Goal: Use online tool/utility: Utilize a website feature to perform a specific function

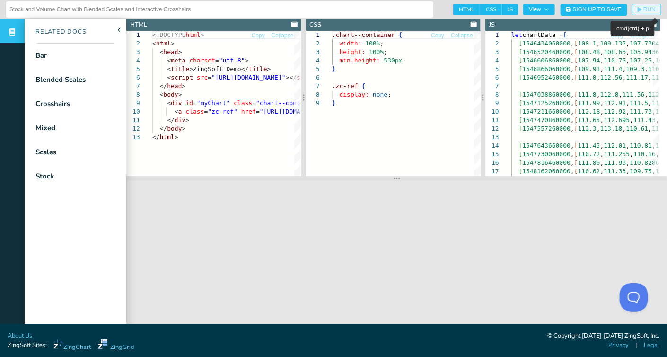
click at [646, 7] on span "RUN" at bounding box center [650, 10] width 12 height 6
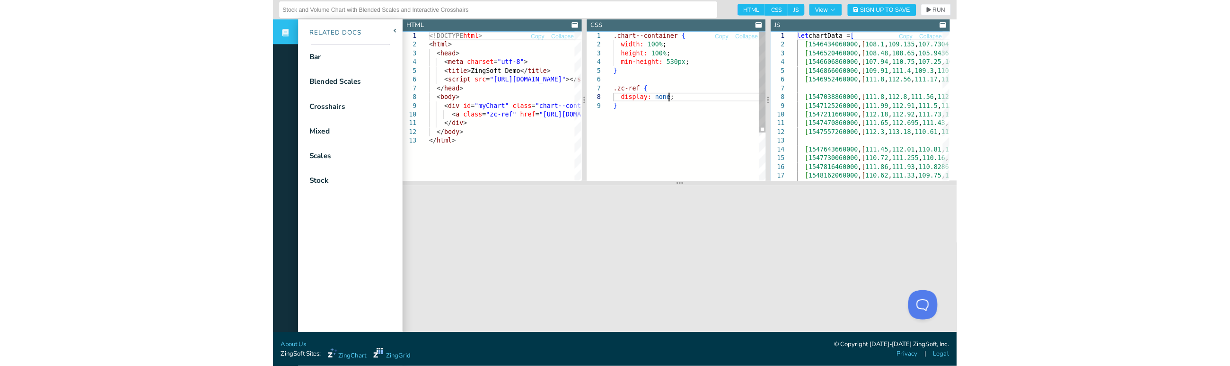
scroll to position [0, 3]
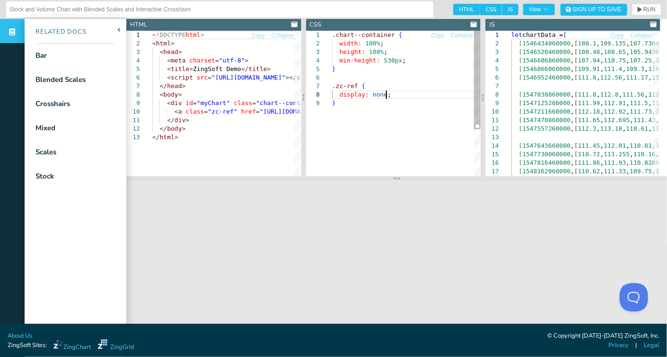
click at [403, 97] on div ".chart--container { width: 100% ; height: 100% ; min-height: 530px ; } .zc-ref …" at bounding box center [406, 137] width 149 height 213
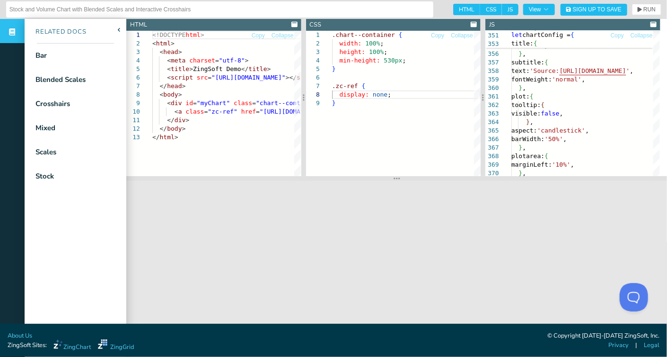
click at [611, 27] on header "JS" at bounding box center [573, 25] width 175 height 12
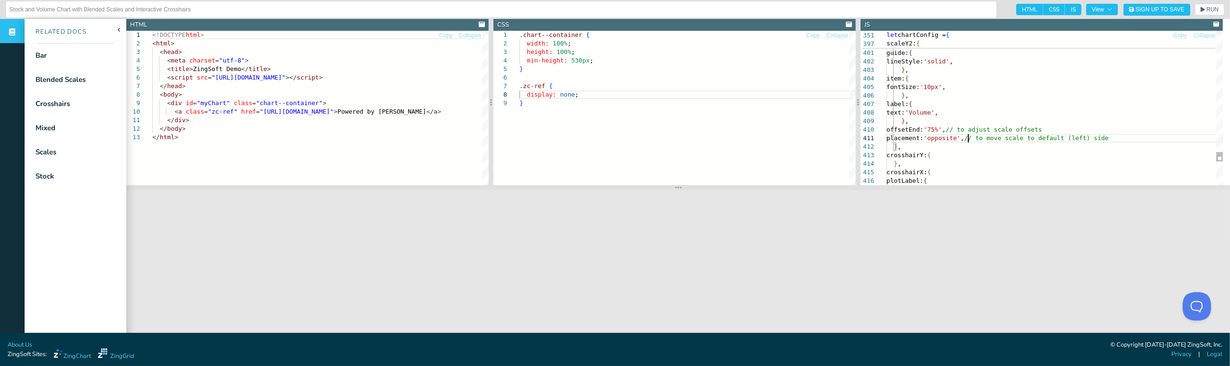
scroll to position [0, 80]
drag, startPoint x: 901, startPoint y: 139, endPoint x: 971, endPoint y: 136, distance: 69.6
click at [667, 9] on span "RUN" at bounding box center [1210, 10] width 18 height 6
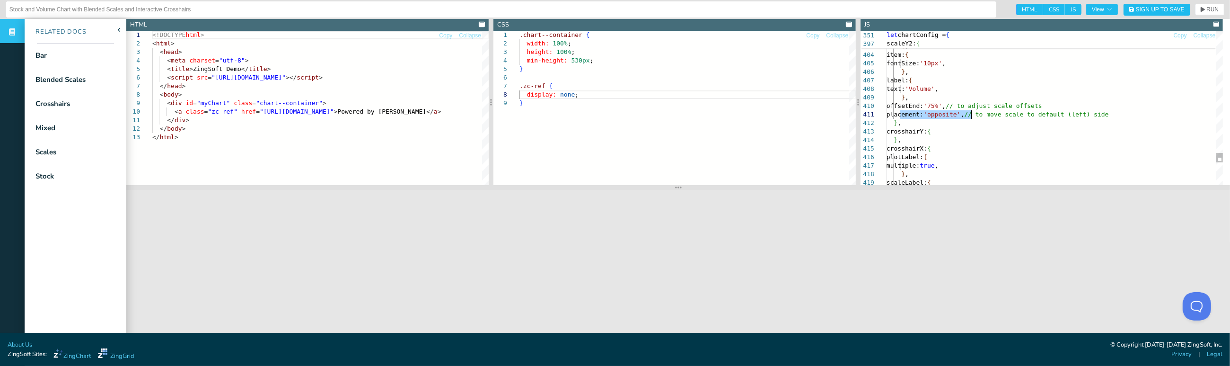
drag, startPoint x: 901, startPoint y: 113, endPoint x: 957, endPoint y: 111, distance: 55.9
drag, startPoint x: 974, startPoint y: 116, endPoint x: 901, endPoint y: 117, distance: 73.4
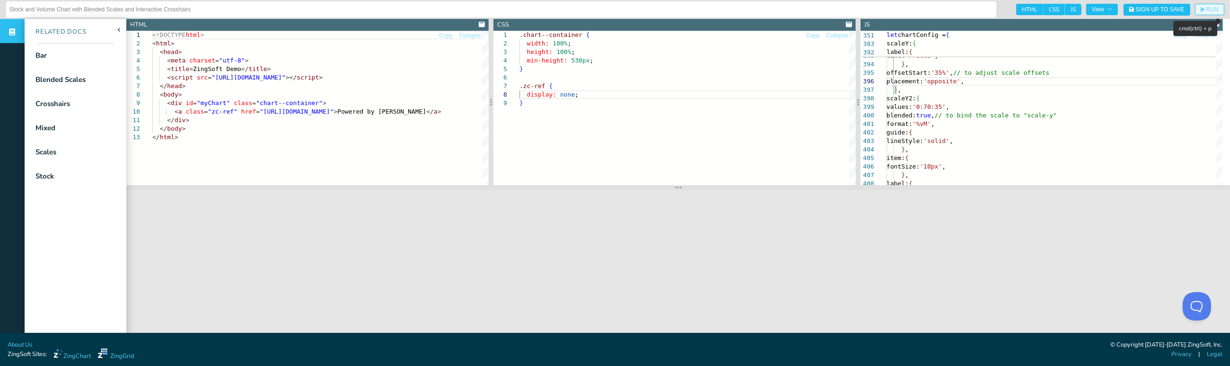
click at [667, 12] on button "RUN" at bounding box center [1209, 9] width 29 height 11
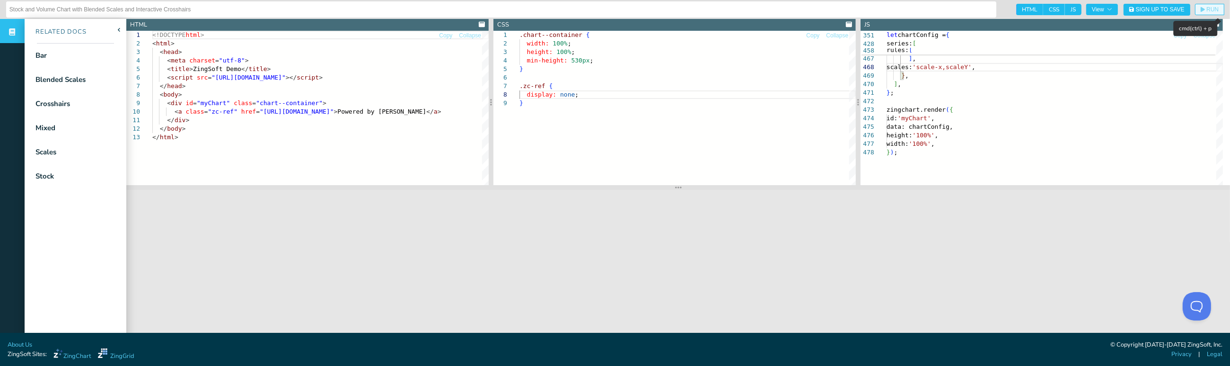
click at [667, 6] on button "RUN" at bounding box center [1209, 9] width 29 height 11
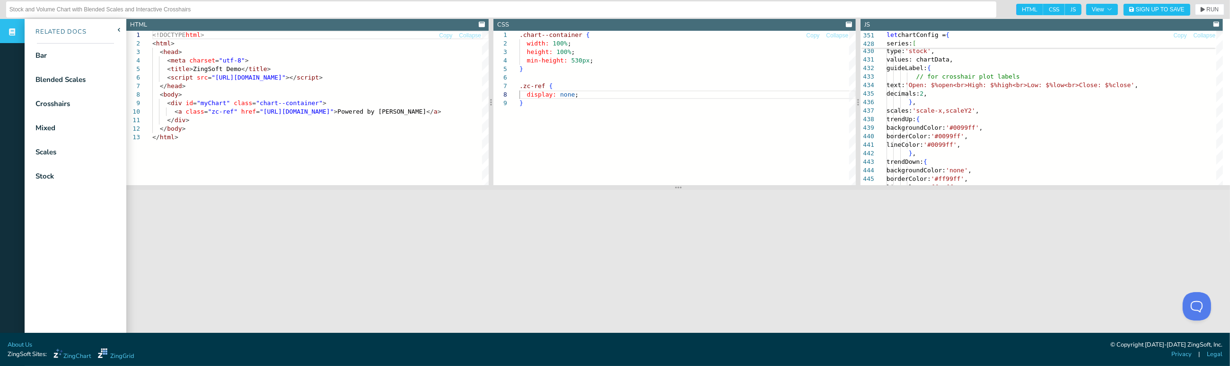
click at [667, 9] on input "Stock and Volume Chart with Blended Scales and Interactive Crosshairs" at bounding box center [501, 9] width 984 height 15
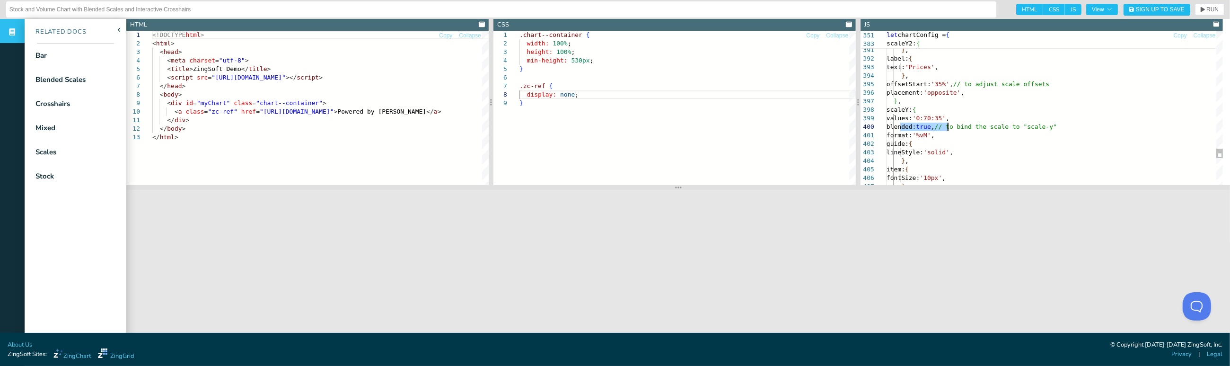
drag, startPoint x: 900, startPoint y: 127, endPoint x: 946, endPoint y: 123, distance: 47.0
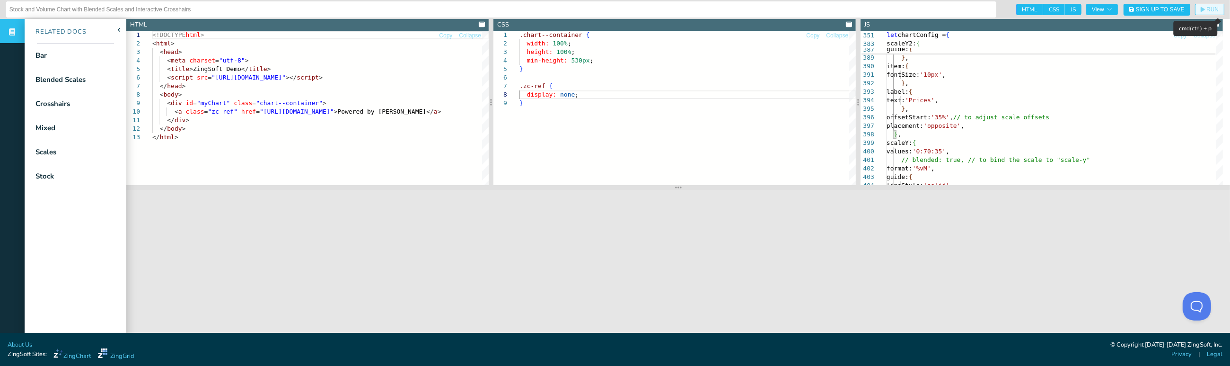
click at [667, 8] on span "RUN" at bounding box center [1213, 10] width 12 height 6
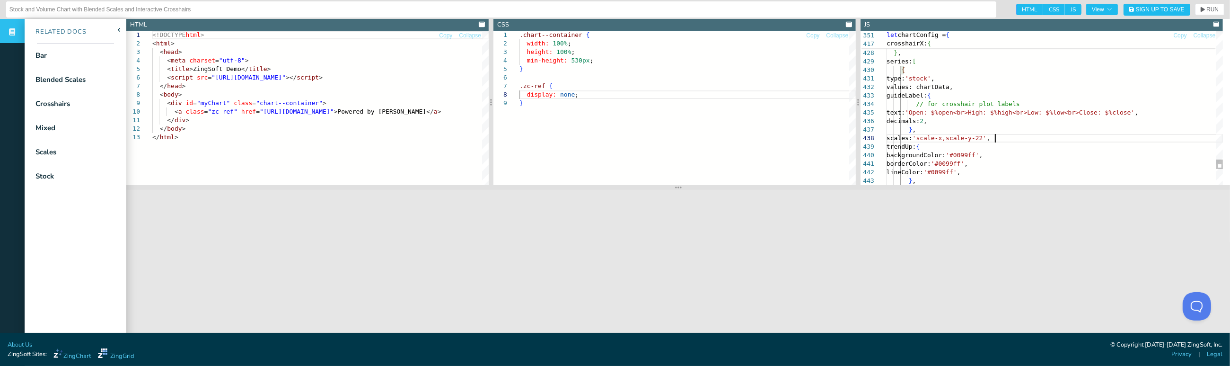
scroll to position [60, 108]
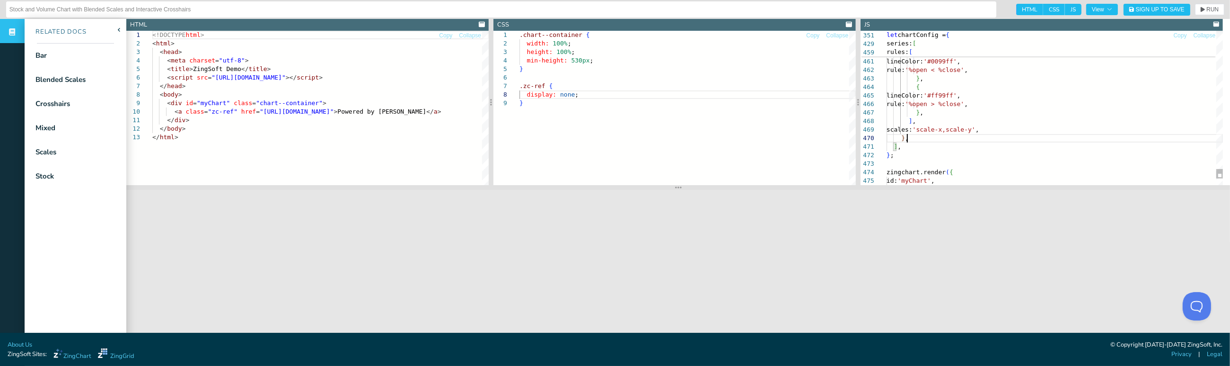
scroll to position [68, 67]
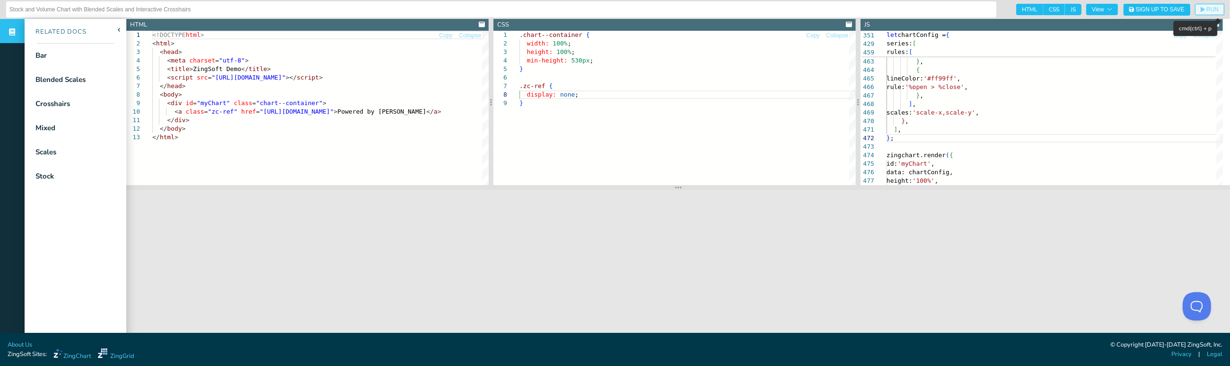
click at [667, 8] on span "RUN" at bounding box center [1213, 10] width 12 height 6
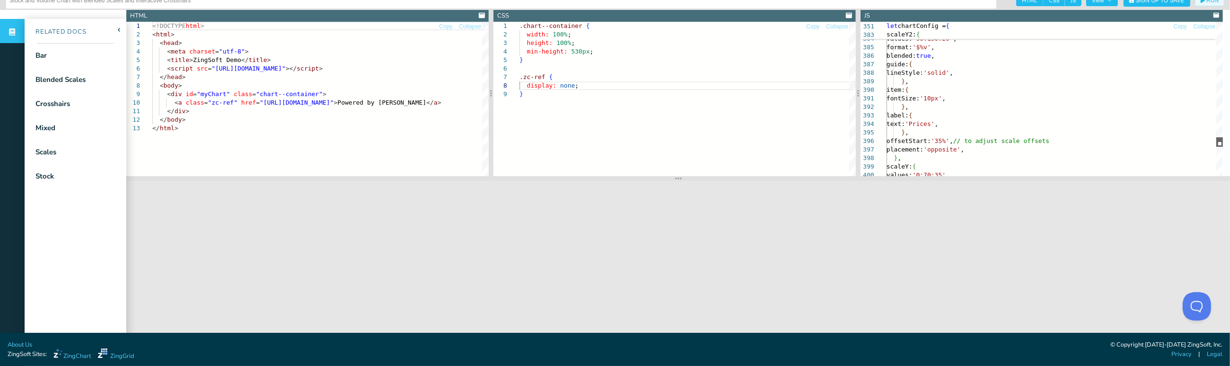
click at [667, 140] on div at bounding box center [1220, 141] width 7 height 9
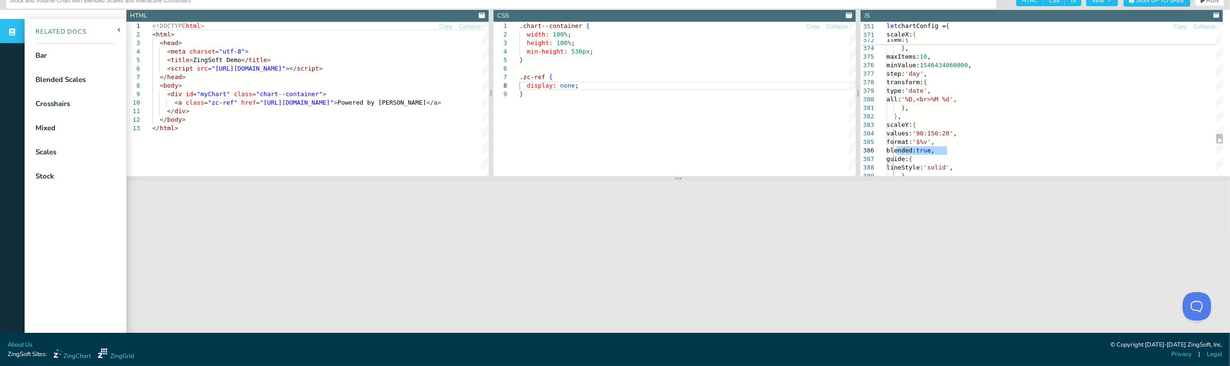
drag, startPoint x: 898, startPoint y: 150, endPoint x: 963, endPoint y: 147, distance: 65.4
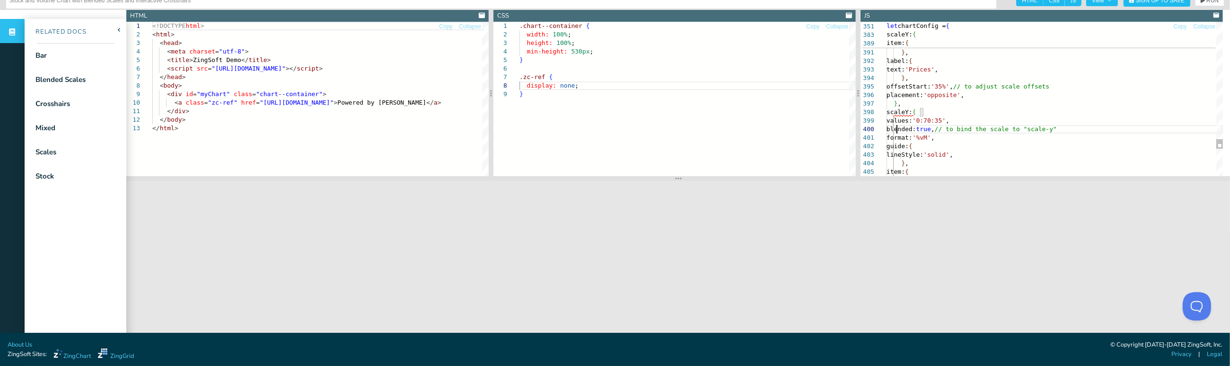
scroll to position [77, 9]
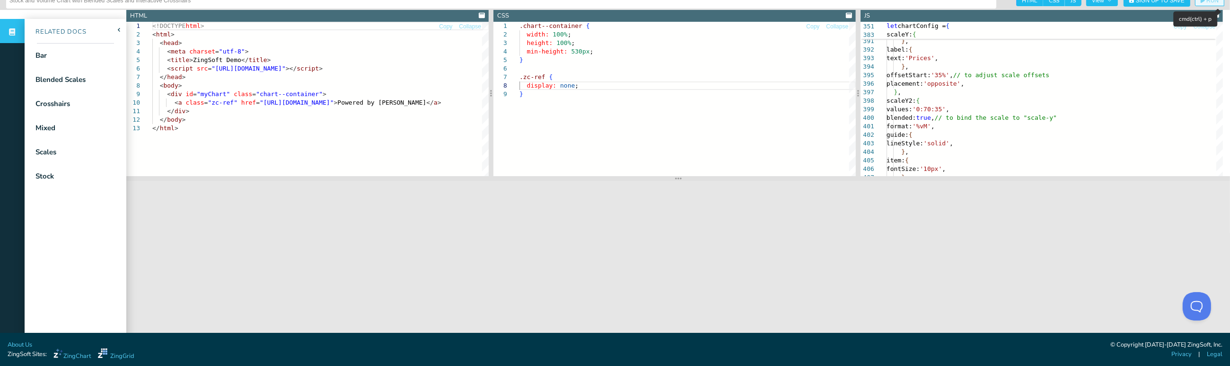
click at [667, 2] on span "RUN" at bounding box center [1213, 1] width 12 height 6
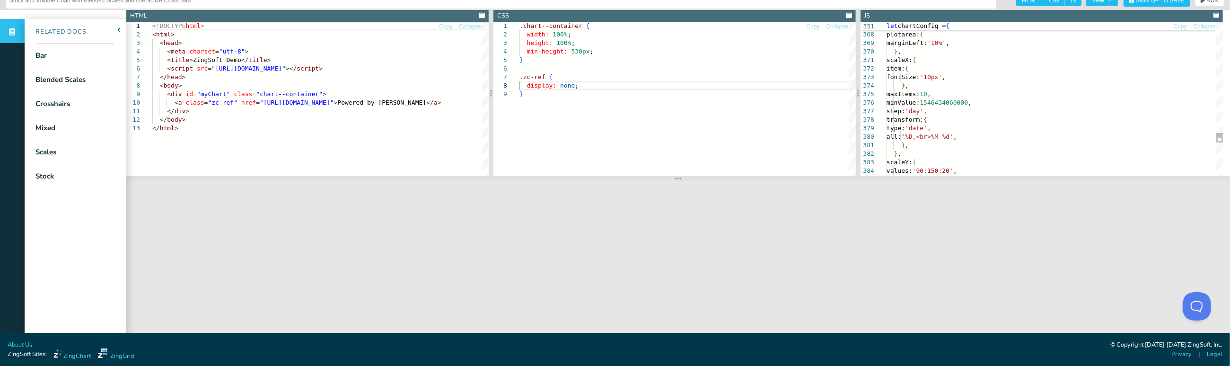
drag, startPoint x: 945, startPoint y: 124, endPoint x: 953, endPoint y: 122, distance: 8.8
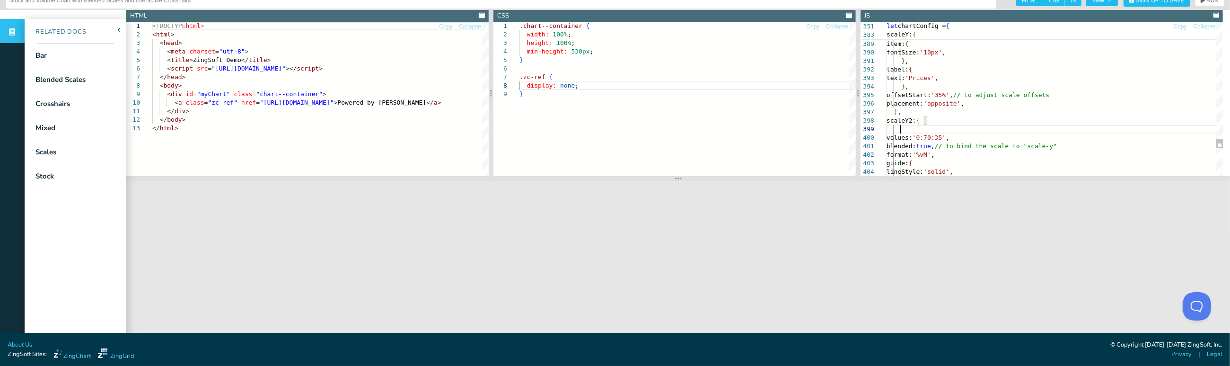
scroll to position [68, 13]
drag, startPoint x: 936, startPoint y: 87, endPoint x: 961, endPoint y: 84, distance: 24.8
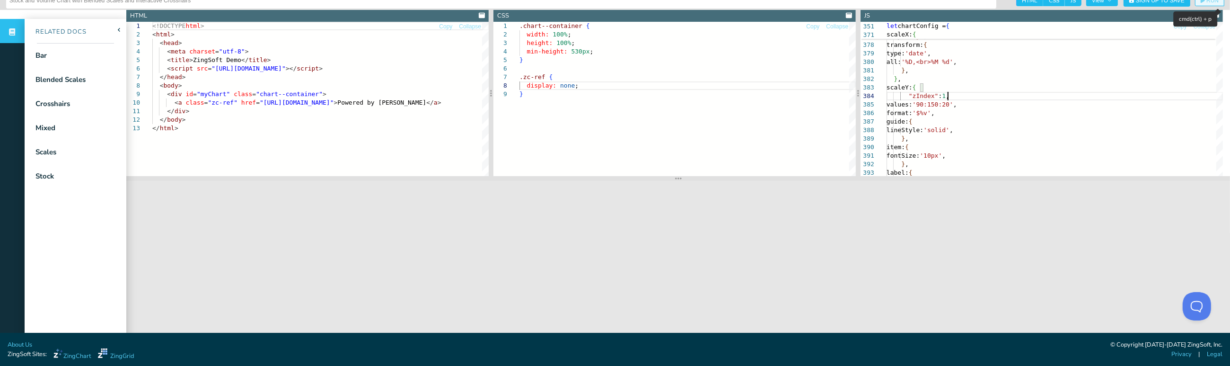
click at [667, 1] on span "RUN" at bounding box center [1213, 1] width 12 height 6
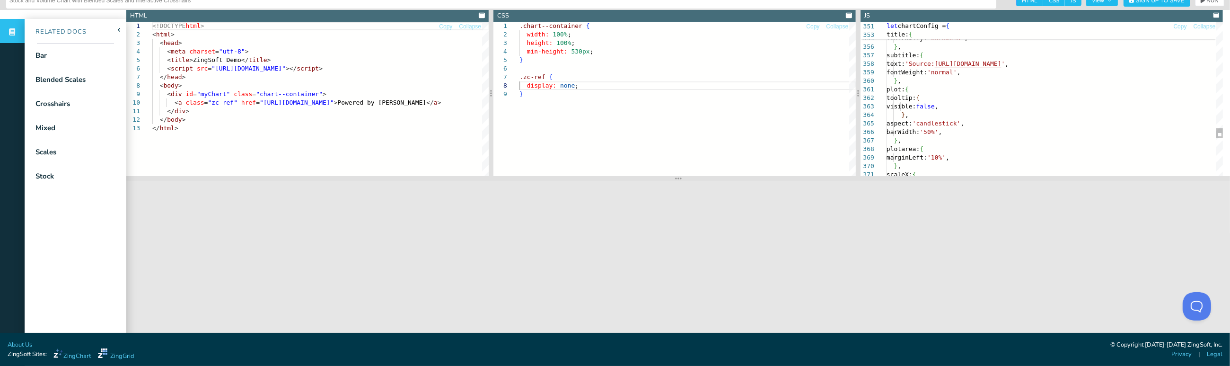
drag, startPoint x: 896, startPoint y: 123, endPoint x: 909, endPoint y: 125, distance: 13.5
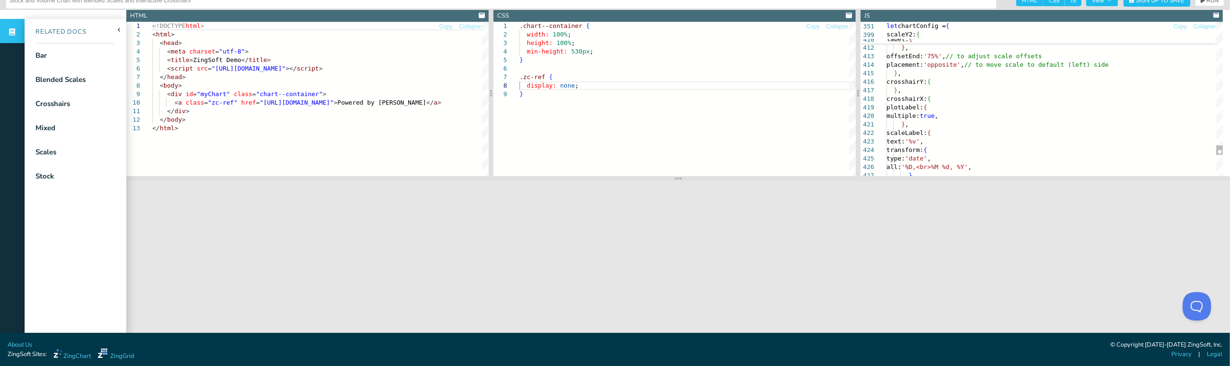
drag, startPoint x: 936, startPoint y: 96, endPoint x: 994, endPoint y: 104, distance: 58.4
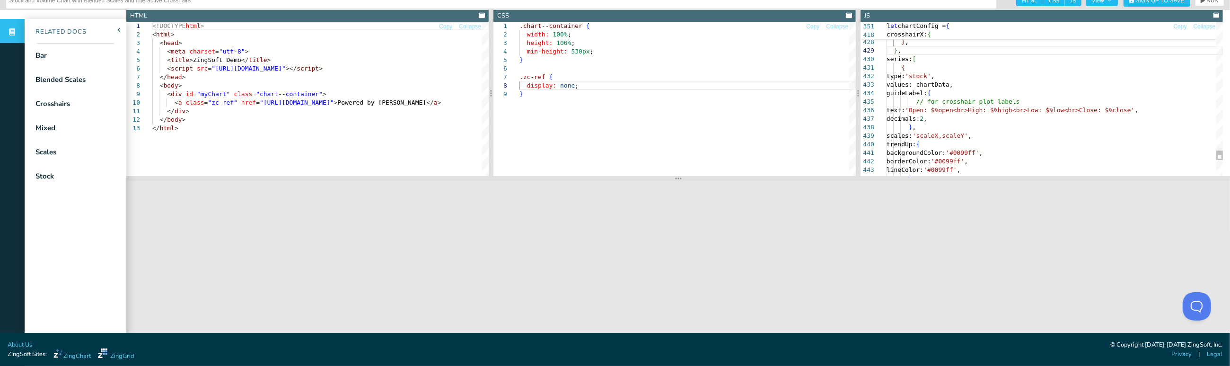
drag, startPoint x: 980, startPoint y: 86, endPoint x: 989, endPoint y: 83, distance: 8.4
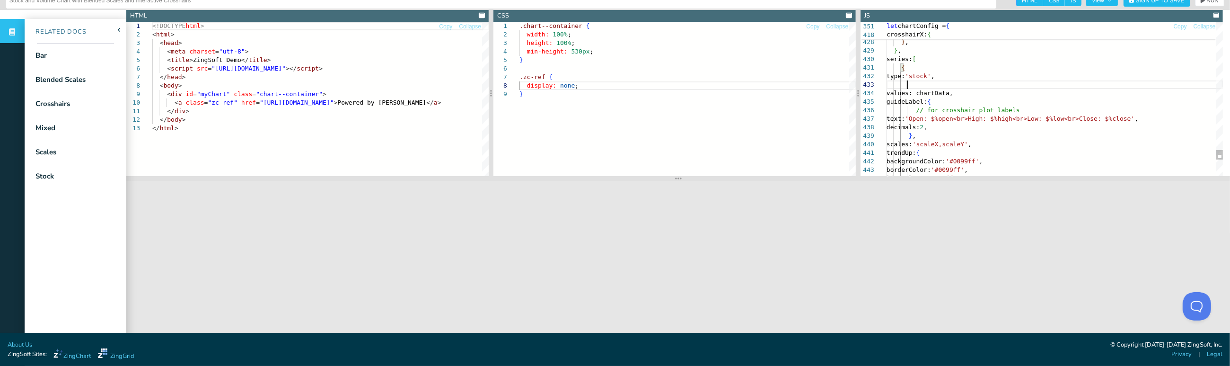
scroll to position [24, 19]
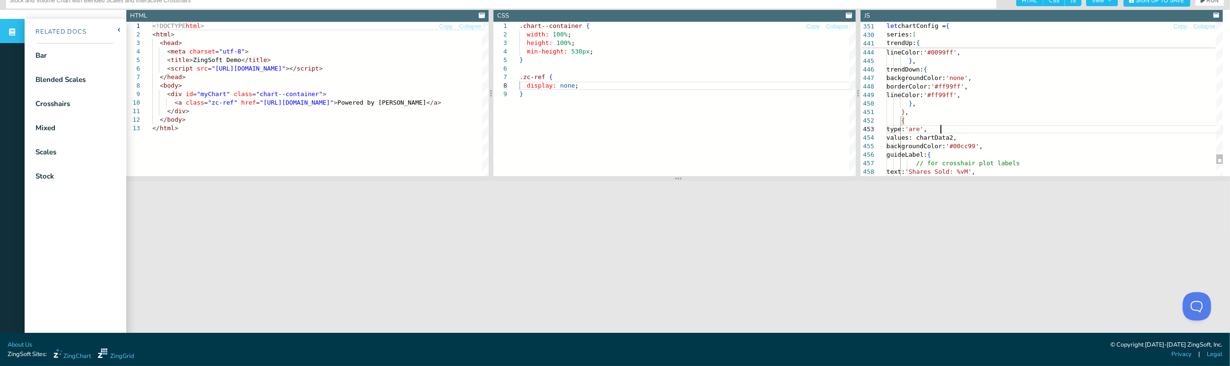
scroll to position [24, 57]
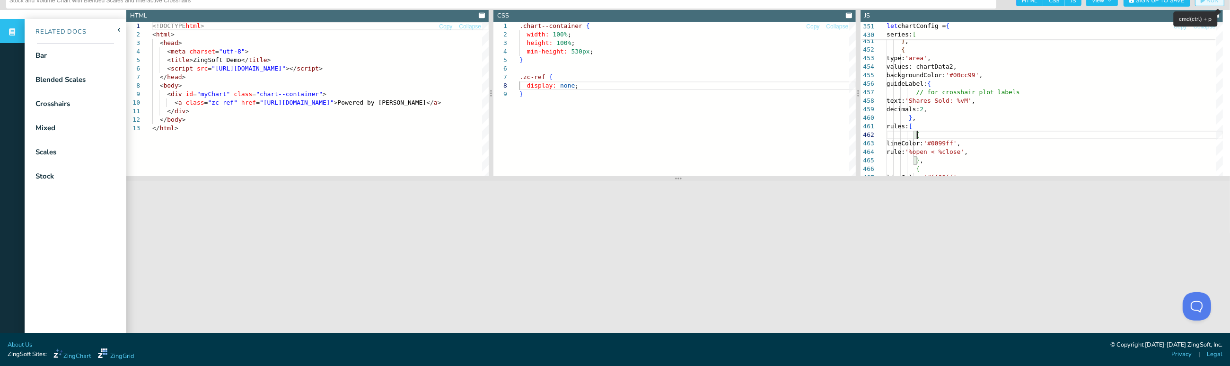
click at [667, 2] on span "RUN" at bounding box center [1213, 1] width 12 height 6
drag, startPoint x: 1142, startPoint y: 14, endPoint x: 1144, endPoint y: 0, distance: 14.8
click at [667, 0] on html "Reminder: Complete your profile to help us better serve you! [Warning: Not Fork…" at bounding box center [615, 183] width 1230 height 366
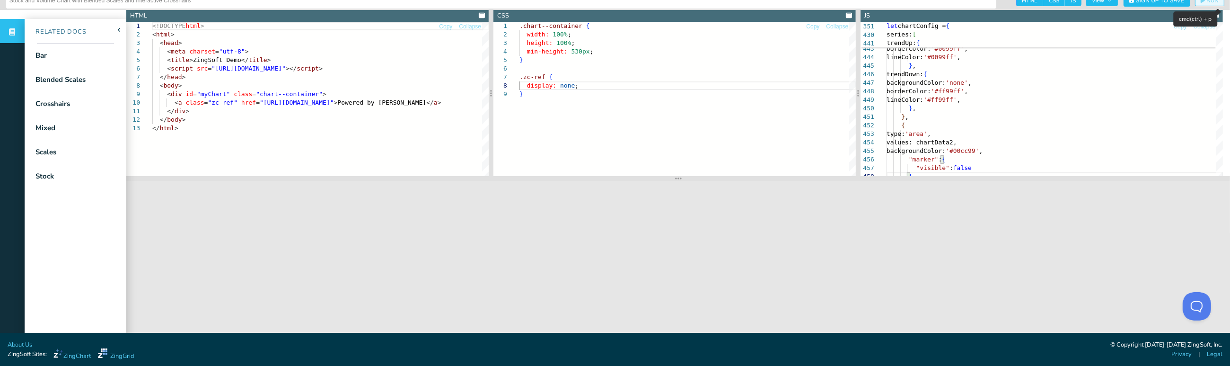
click at [667, 2] on span "RUN" at bounding box center [1213, 1] width 12 height 6
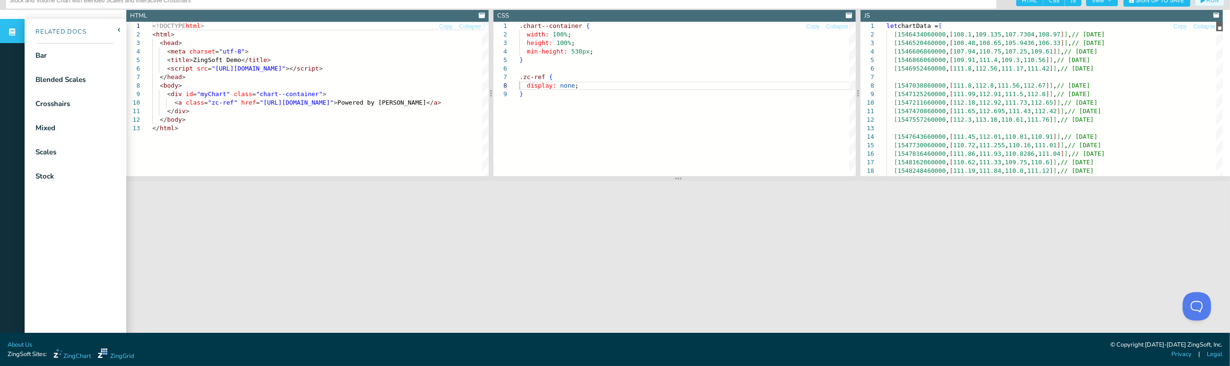
click at [667, 22] on div at bounding box center [1220, 26] width 7 height 9
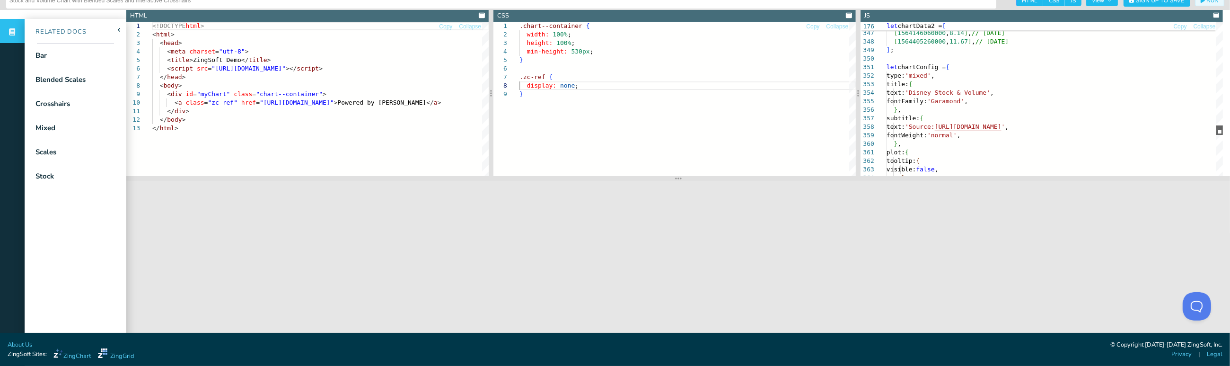
click at [667, 129] on div at bounding box center [1220, 129] width 7 height 9
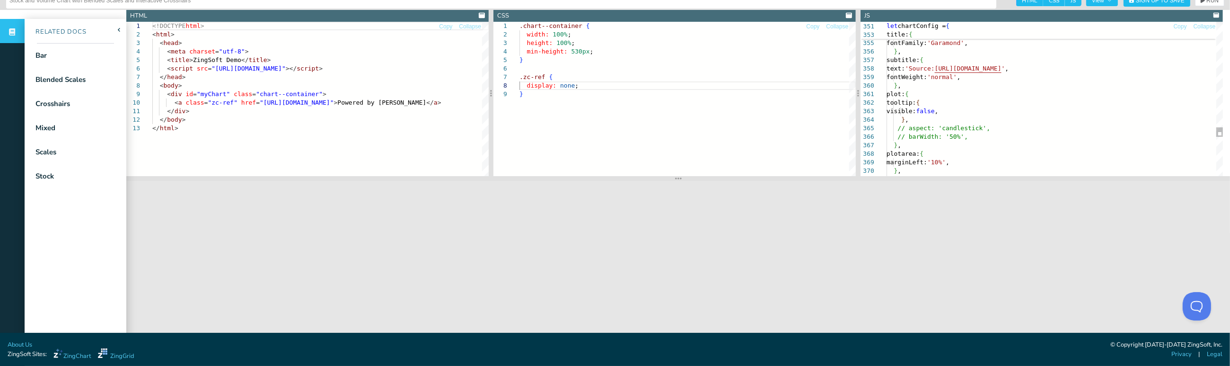
scroll to position [43, 23]
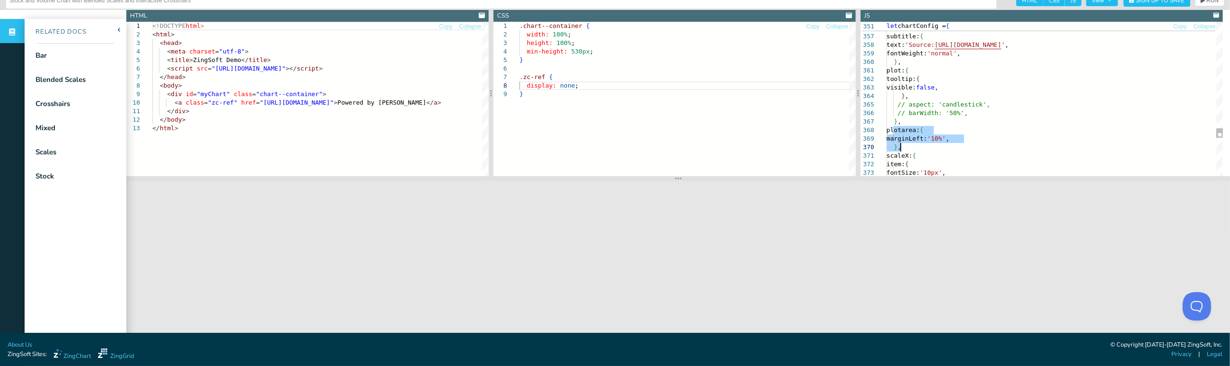
drag, startPoint x: 894, startPoint y: 131, endPoint x: 917, endPoint y: 147, distance: 27.7
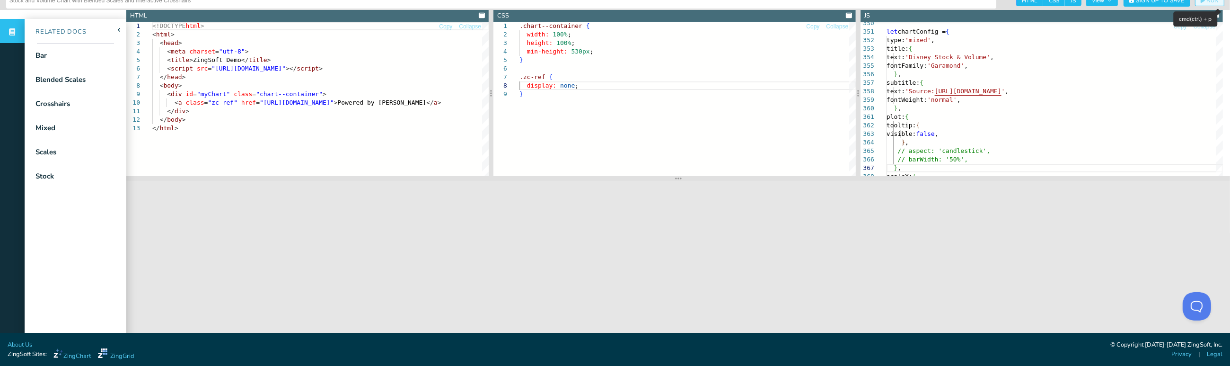
click at [667, 0] on span "RUN" at bounding box center [1213, 1] width 12 height 6
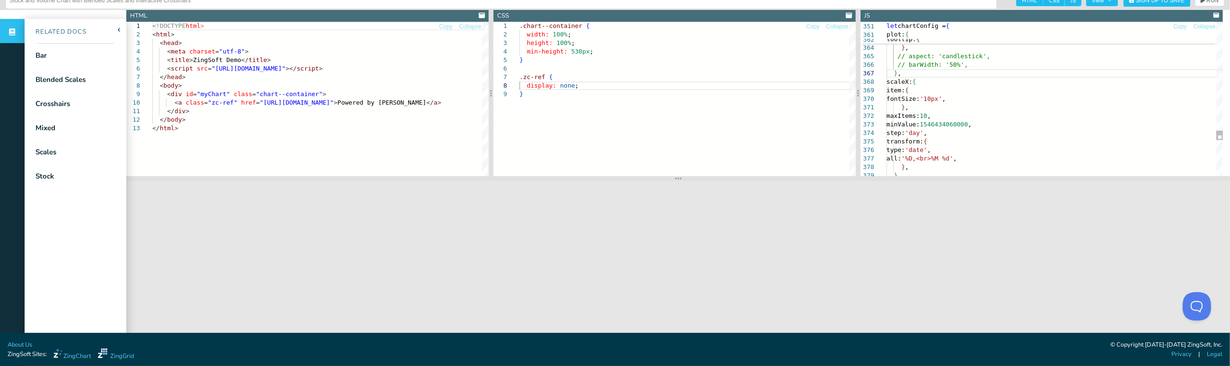
drag, startPoint x: 957, startPoint y: 113, endPoint x: 1067, endPoint y: 114, distance: 110.3
click at [667, 3] on button "RUN" at bounding box center [1209, 0] width 29 height 11
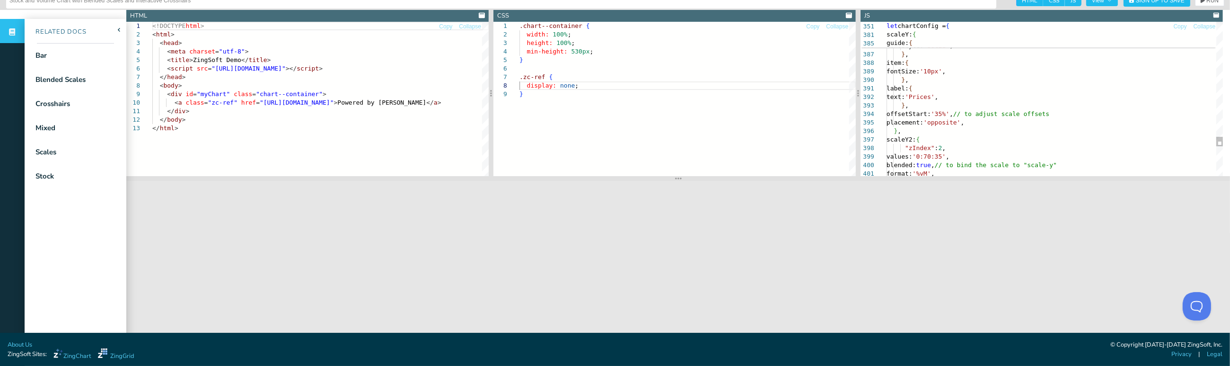
scroll to position [24, 94]
drag, startPoint x: 974, startPoint y: 18, endPoint x: 975, endPoint y: 37, distance: 19.4
click at [667, 18] on header "JS" at bounding box center [1042, 16] width 362 height 12
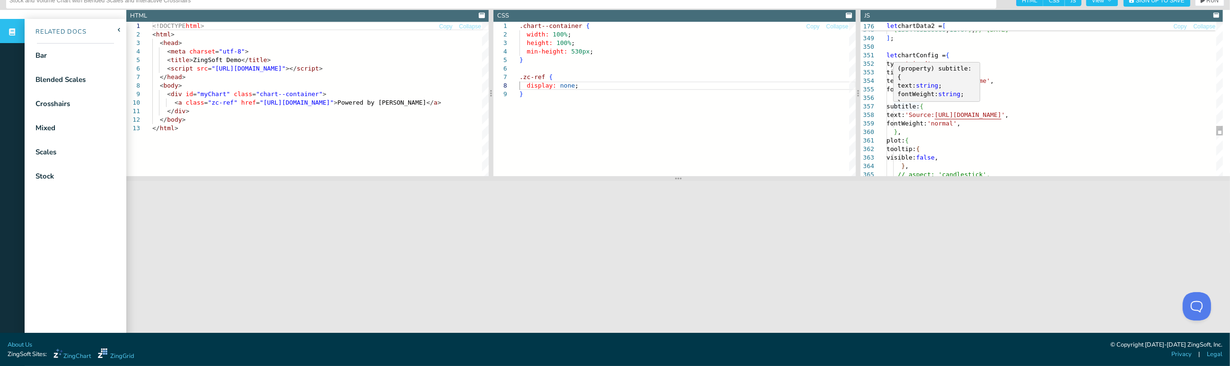
scroll to position [24, 67]
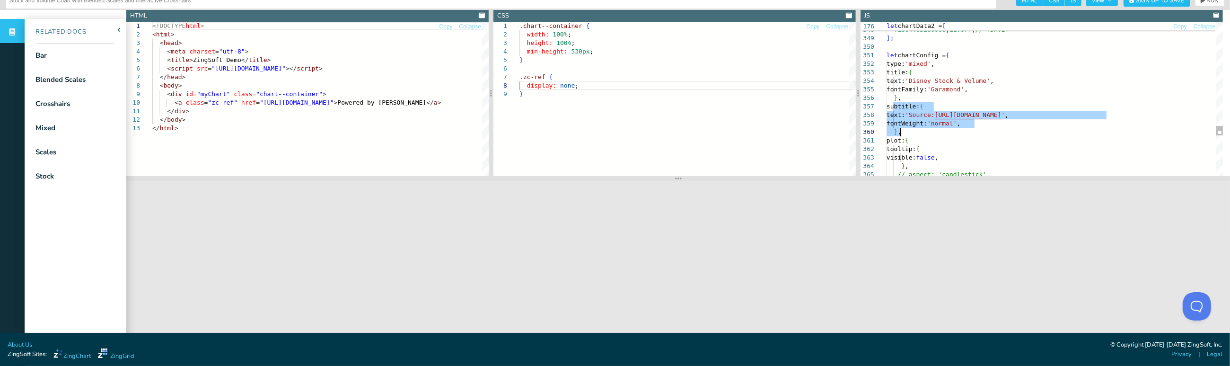
drag, startPoint x: 905, startPoint y: 117, endPoint x: 917, endPoint y: 129, distance: 17.1
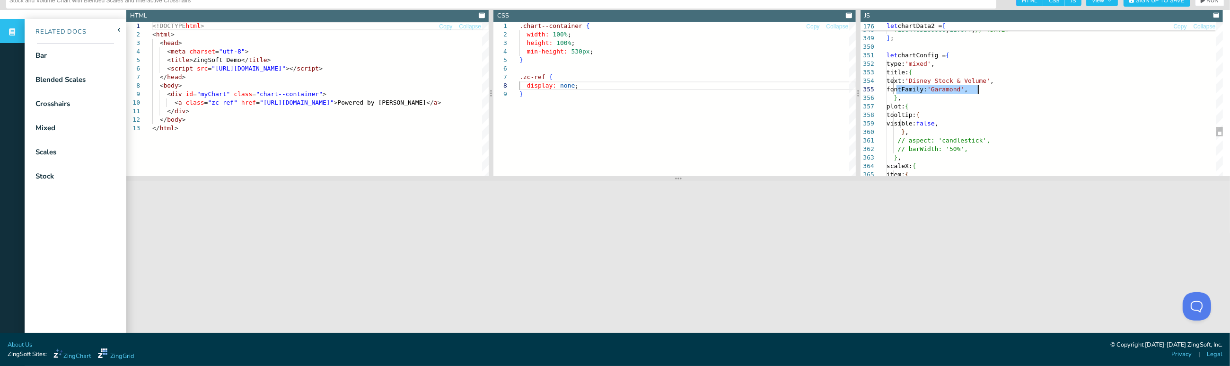
drag, startPoint x: 896, startPoint y: 89, endPoint x: 1017, endPoint y: 88, distance: 121.1
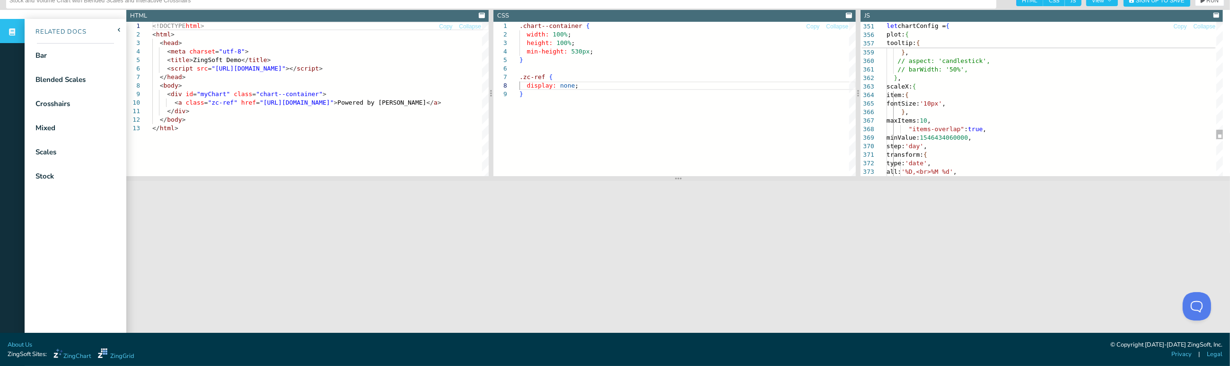
drag, startPoint x: 1012, startPoint y: 128, endPoint x: 1007, endPoint y: 129, distance: 4.8
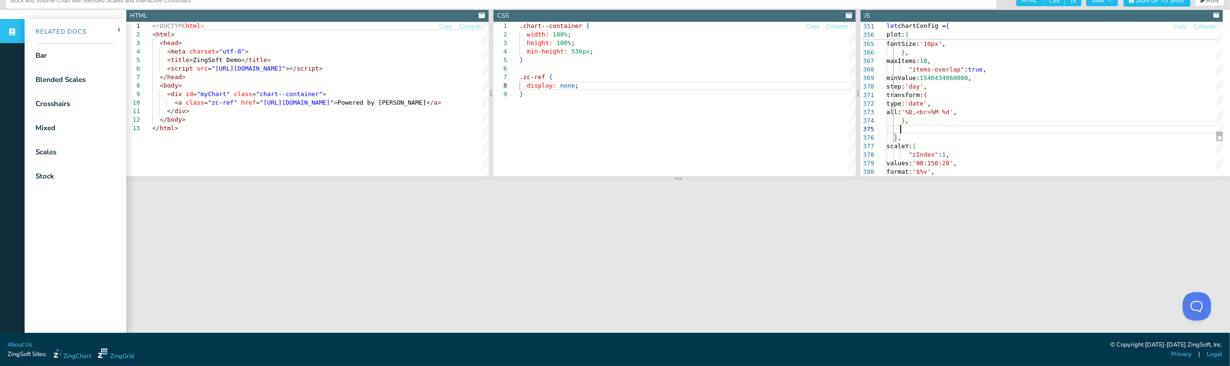
scroll to position [34, 13]
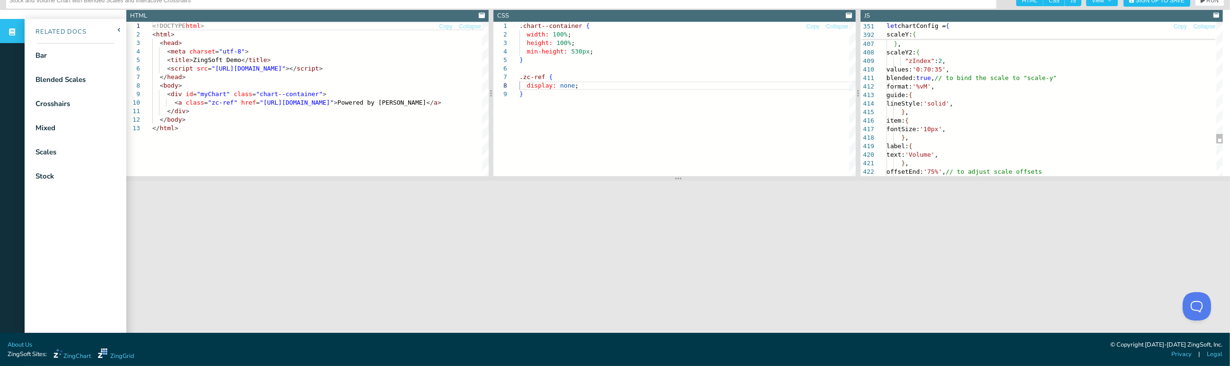
drag, startPoint x: 967, startPoint y: 58, endPoint x: 985, endPoint y: 55, distance: 18.1
drag, startPoint x: 980, startPoint y: 68, endPoint x: 1047, endPoint y: 73, distance: 67.4
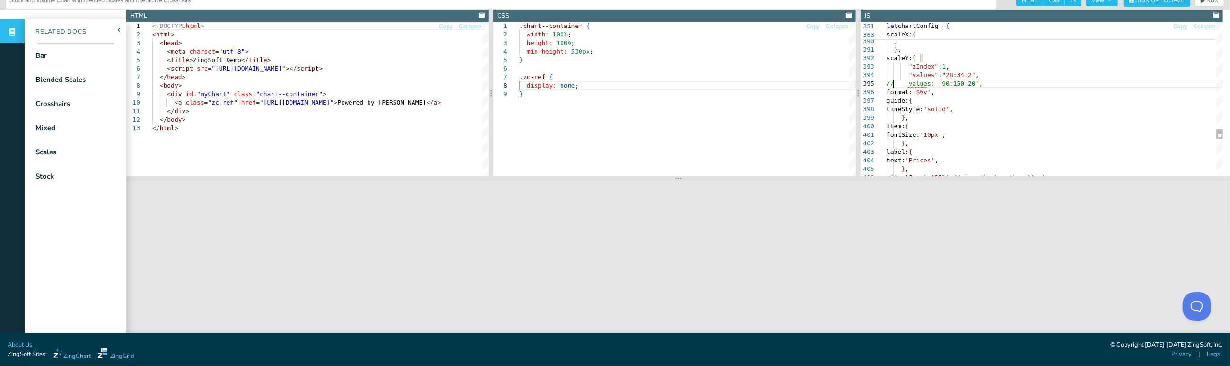
scroll to position [34, 6]
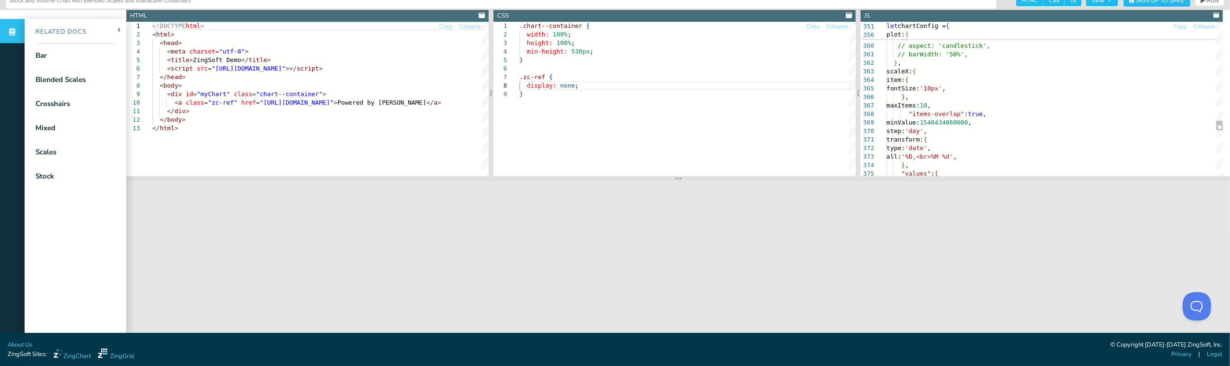
drag, startPoint x: 1009, startPoint y: 114, endPoint x: 1041, endPoint y: 113, distance: 31.7
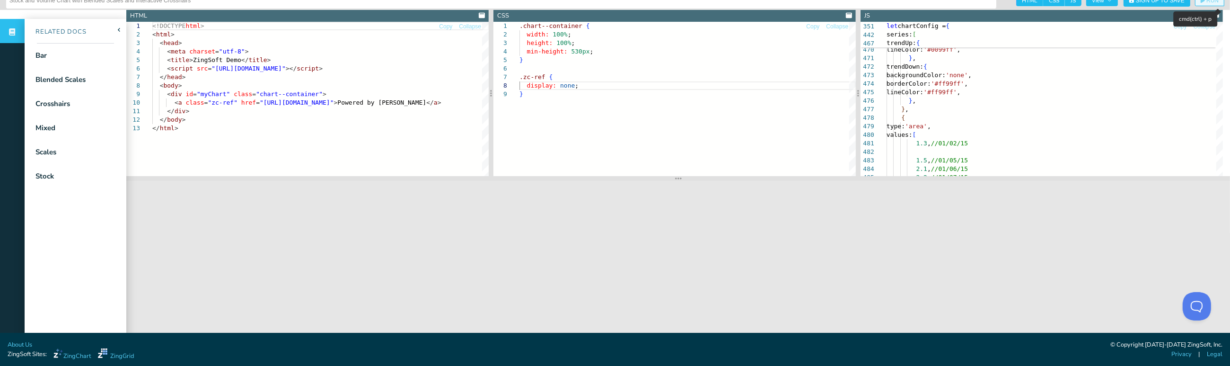
click at [667, 3] on button "RUN" at bounding box center [1209, 0] width 29 height 11
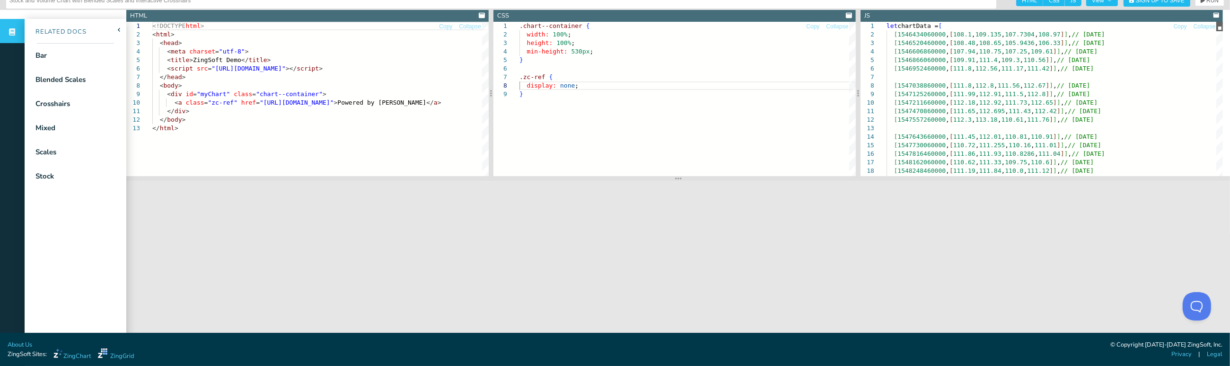
click at [667, 26] on div at bounding box center [1220, 26] width 7 height 9
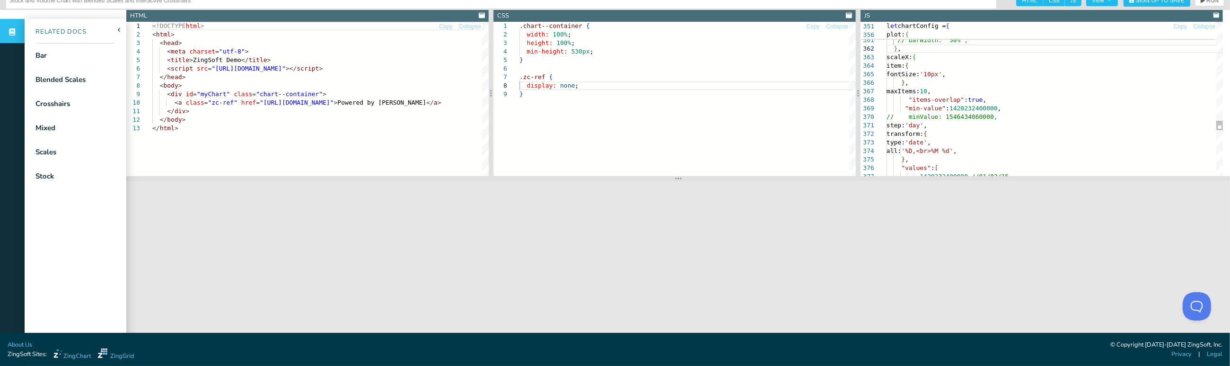
drag, startPoint x: 965, startPoint y: 141, endPoint x: 988, endPoint y: 137, distance: 23.0
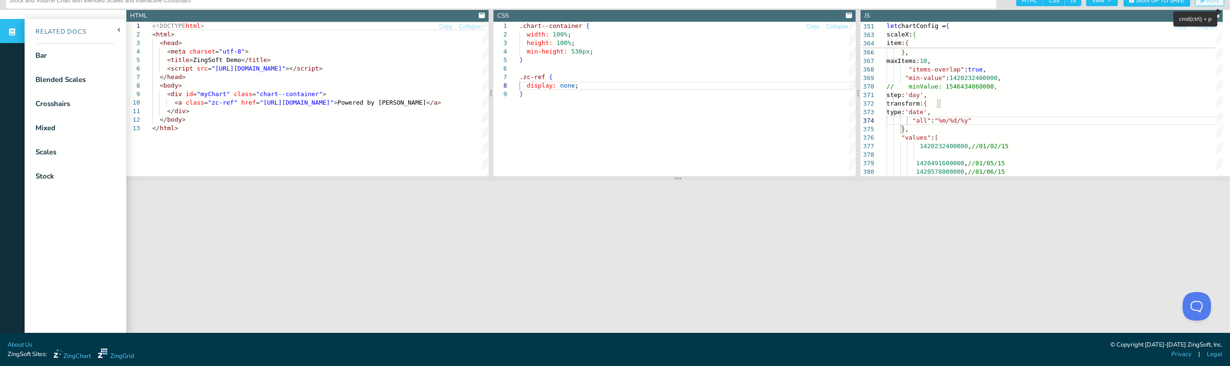
click at [667, 2] on span "RUN" at bounding box center [1210, 1] width 18 height 6
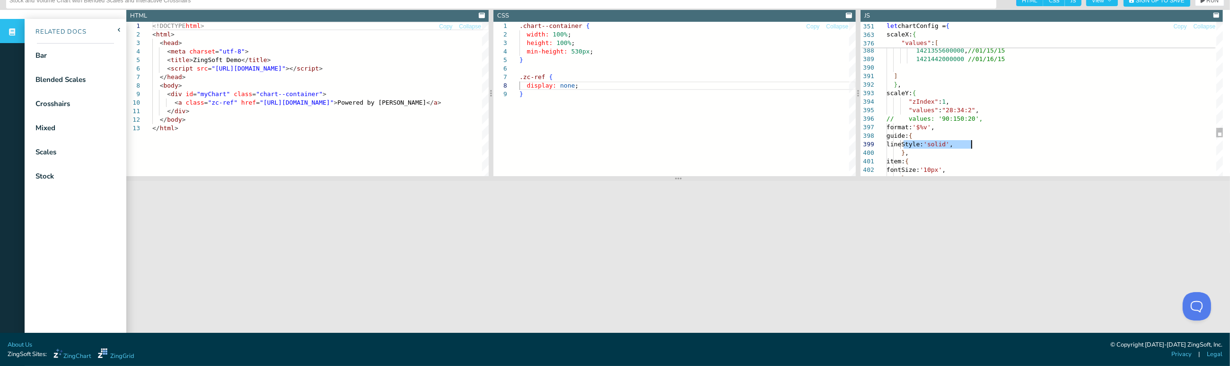
drag, startPoint x: 904, startPoint y: 143, endPoint x: 1036, endPoint y: 140, distance: 132.1
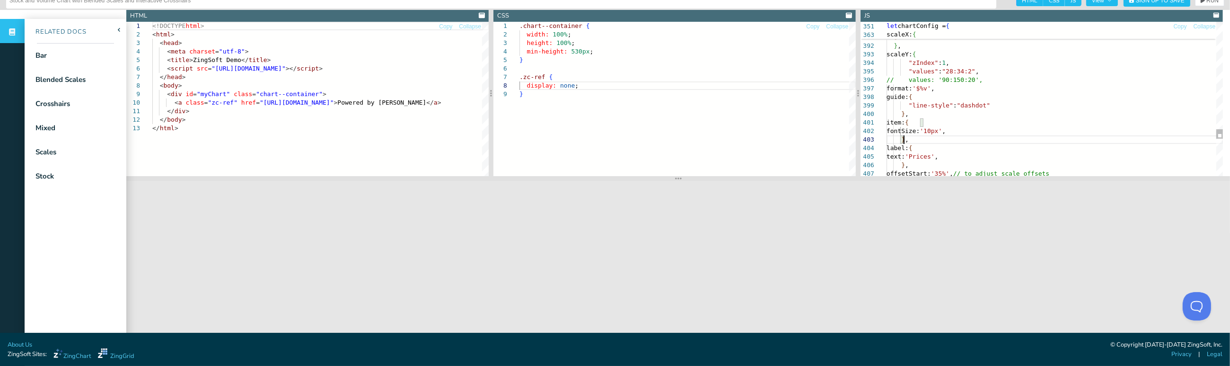
drag, startPoint x: 895, startPoint y: 146, endPoint x: 928, endPoint y: 164, distance: 37.7
click at [667, 1] on icon "button" at bounding box center [1203, 1] width 4 height 6
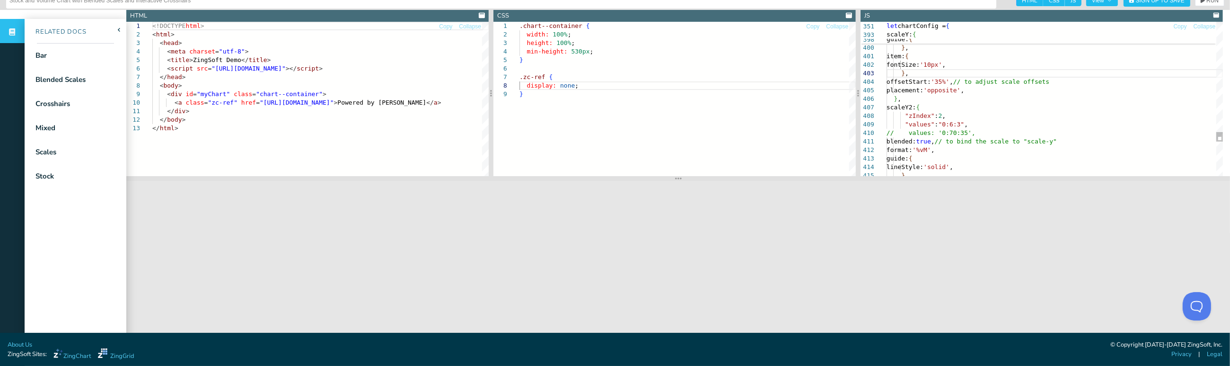
scroll to position [33, 19]
drag, startPoint x: 898, startPoint y: 165, endPoint x: 1008, endPoint y: 167, distance: 110.3
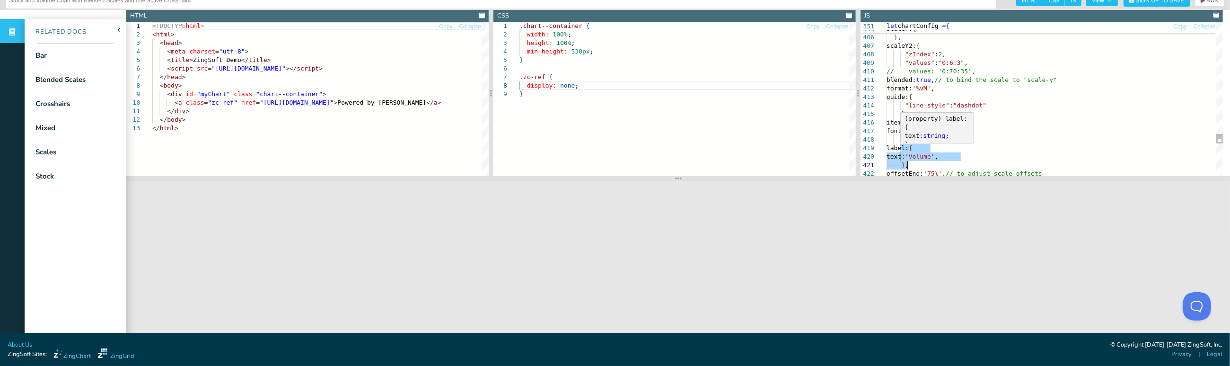
drag, startPoint x: 901, startPoint y: 150, endPoint x: 929, endPoint y: 166, distance: 32.8
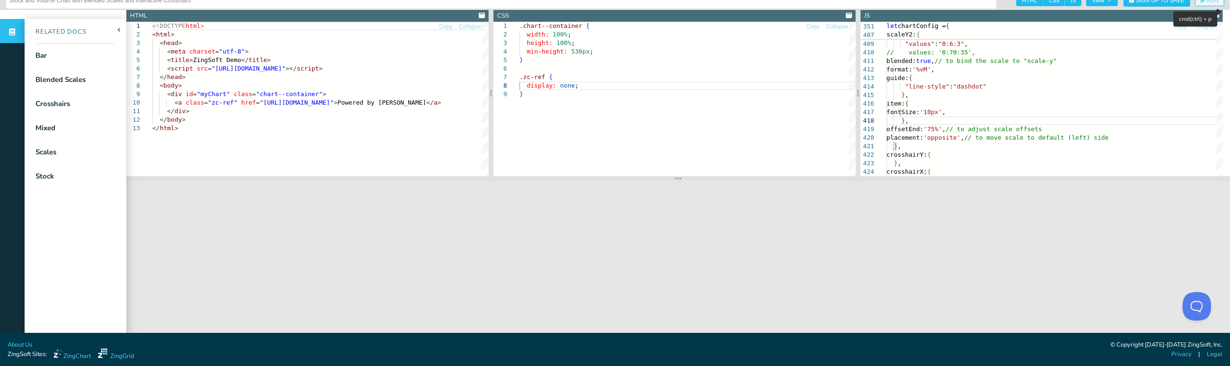
click at [667, 3] on button "RUN" at bounding box center [1209, 0] width 29 height 11
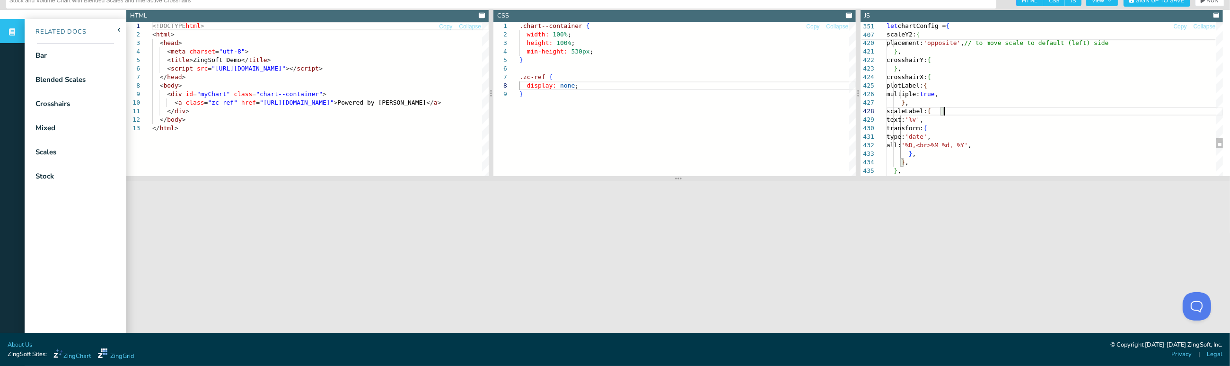
drag, startPoint x: 898, startPoint y: 111, endPoint x: 928, endPoint y: 162, distance: 59.0
type textarea "}, crosshairY: { }, crosshairX: { plotLabel: { multiple: true, } }, series: [ {"
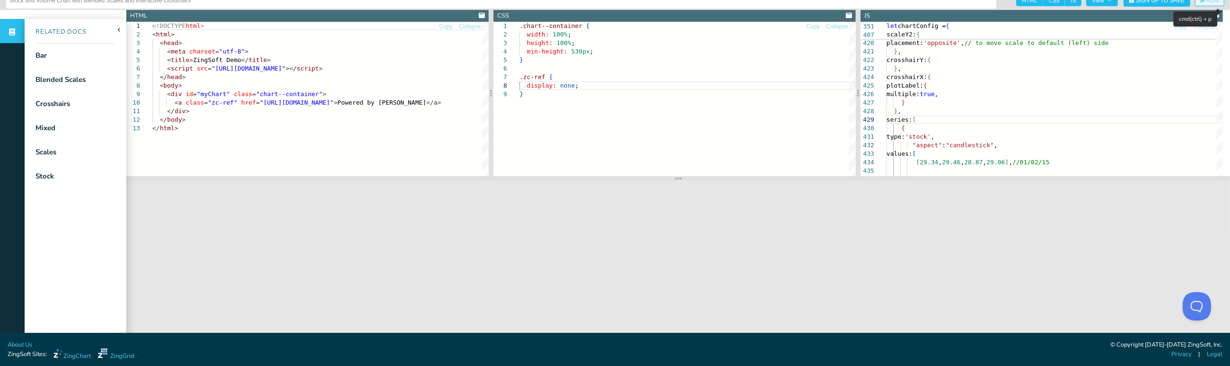
click at [667, 2] on span "RUN" at bounding box center [1213, 1] width 12 height 6
